Goal: Find specific page/section: Find specific page/section

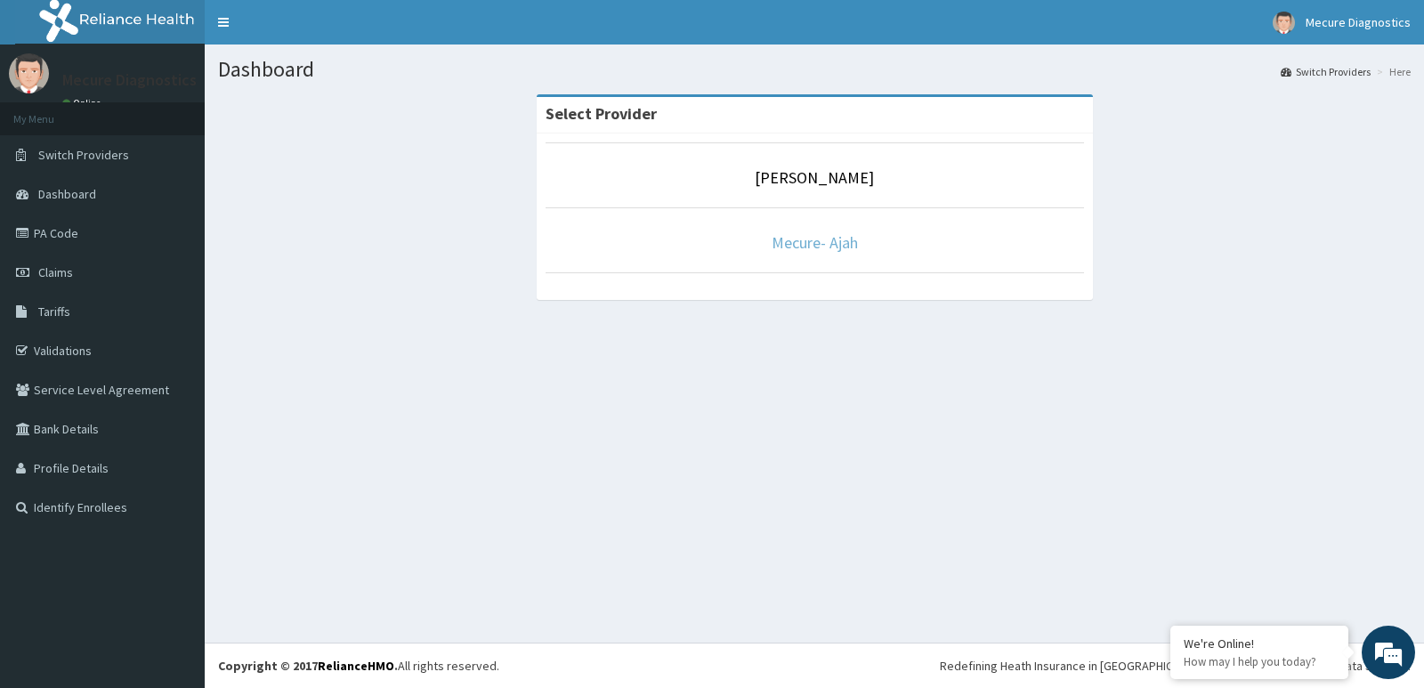
click at [811, 242] on link "Mecure- Ajah" at bounding box center [814, 242] width 86 height 20
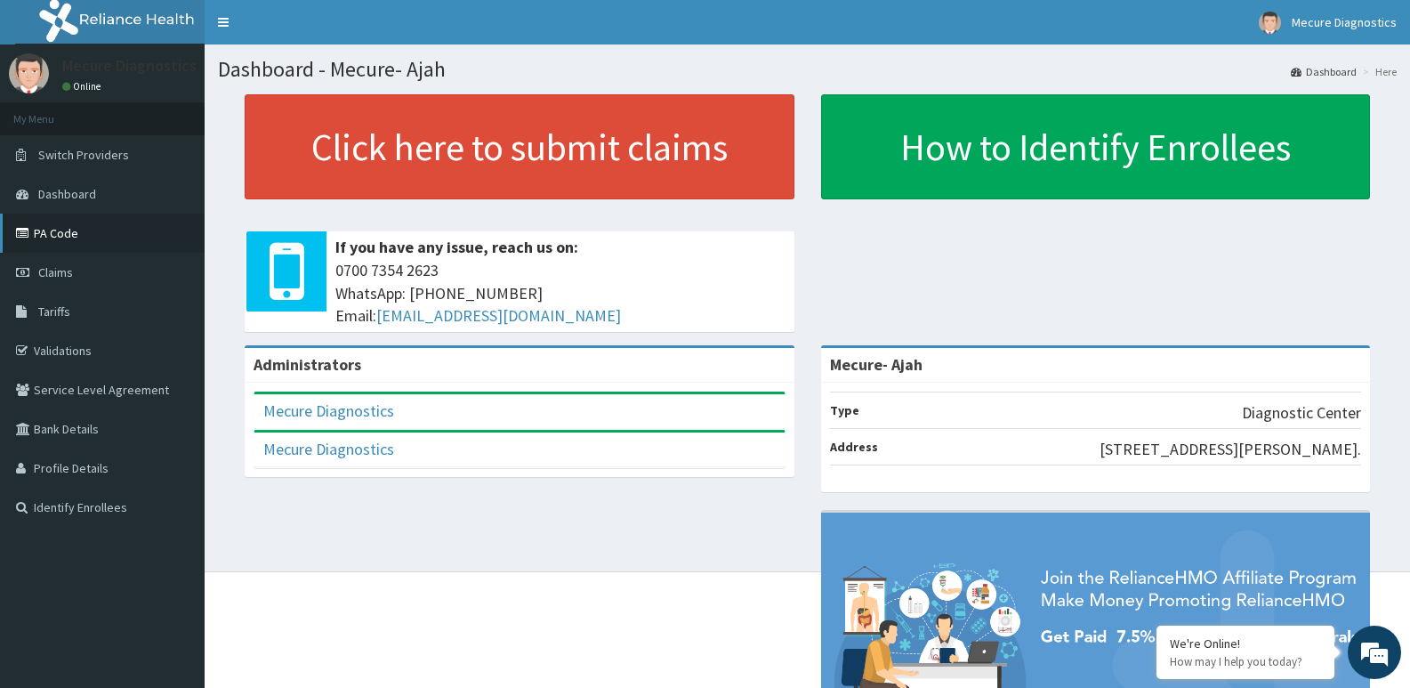
click at [64, 238] on link "PA Code" at bounding box center [102, 233] width 205 height 39
click at [77, 232] on link "PA Code" at bounding box center [102, 233] width 205 height 39
